Goal: Find contact information: Find contact information

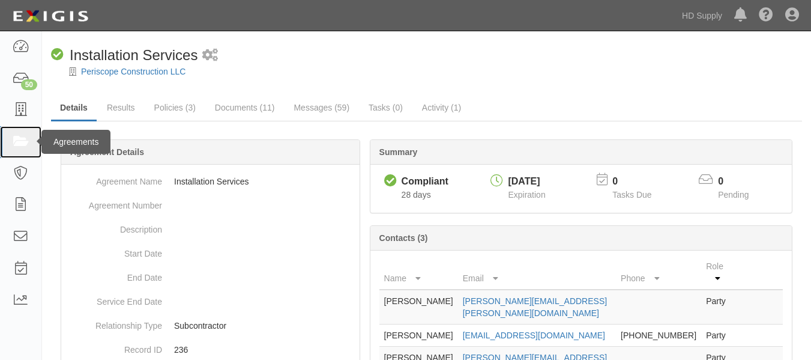
click at [23, 147] on icon at bounding box center [20, 142] width 17 height 14
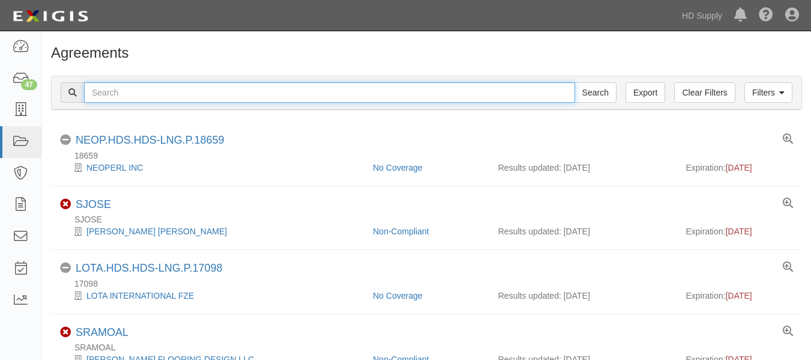
click at [142, 98] on input "text" at bounding box center [329, 92] width 491 height 20
click at [121, 91] on input "text" at bounding box center [329, 92] width 491 height 20
paste input "ZOI Construction LLC"
type input "ZOI Construction LLC"
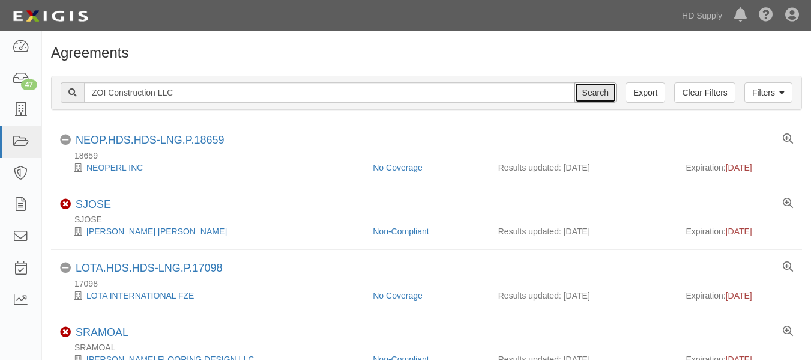
click at [589, 92] on input "Search" at bounding box center [595, 92] width 42 height 20
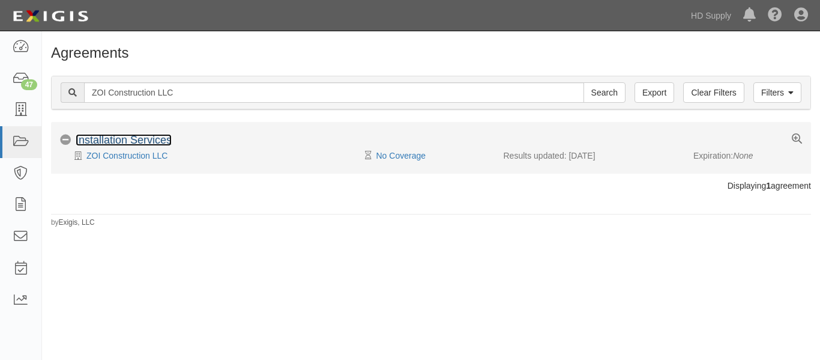
click at [98, 140] on link "Installation Services" at bounding box center [124, 140] width 96 height 12
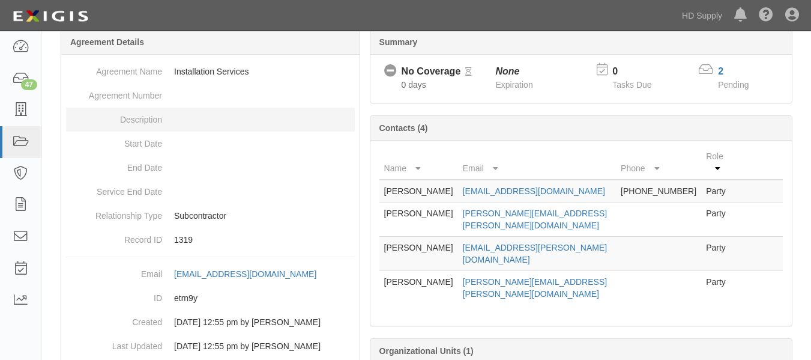
scroll to position [110, 0]
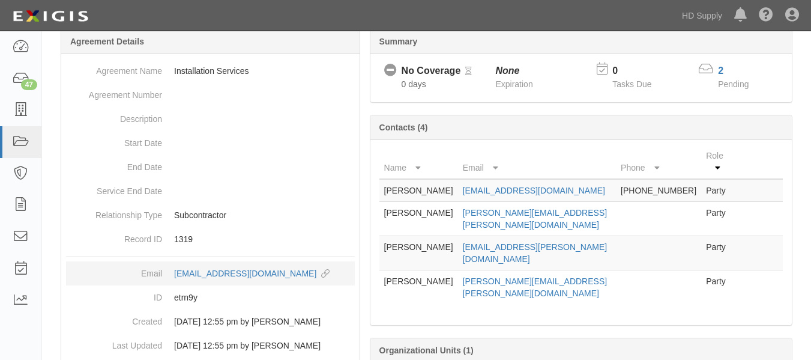
drag, startPoint x: 170, startPoint y: 268, endPoint x: 314, endPoint y: 281, distance: 144.6
click at [314, 281] on dd "[EMAIL_ADDRESS][DOMAIN_NAME] copy to clipboard" at bounding box center [210, 273] width 289 height 24
copy div "[EMAIL_ADDRESS][DOMAIN_NAME]"
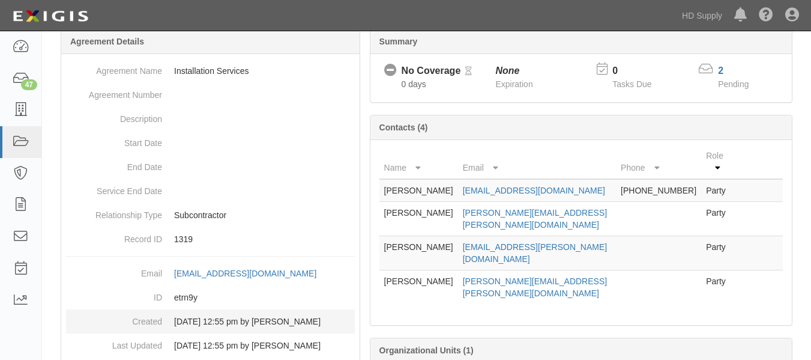
copy div "[EMAIL_ADDRESS][DOMAIN_NAME]"
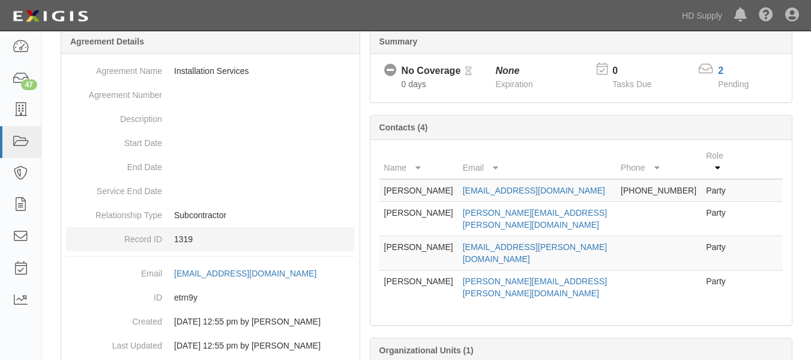
scroll to position [143, 0]
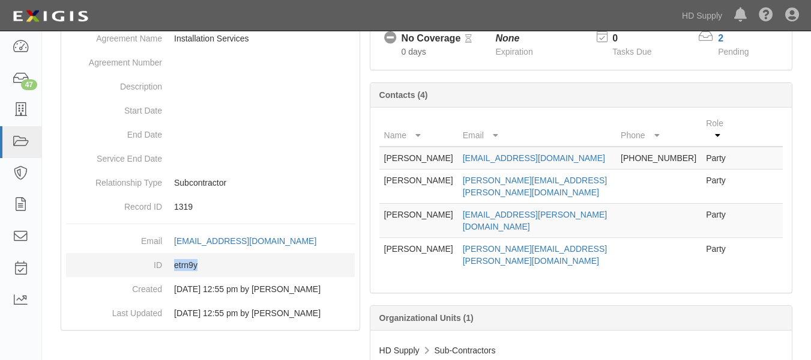
drag, startPoint x: 172, startPoint y: 266, endPoint x: 212, endPoint y: 273, distance: 40.2
click at [212, 273] on dd "etrn9y" at bounding box center [210, 265] width 289 height 24
copy dd "etrn9y"
